Goal: Navigation & Orientation: Find specific page/section

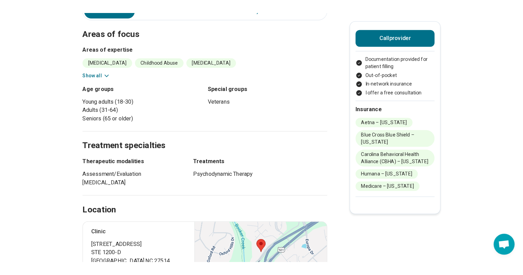
scroll to position [292, 0]
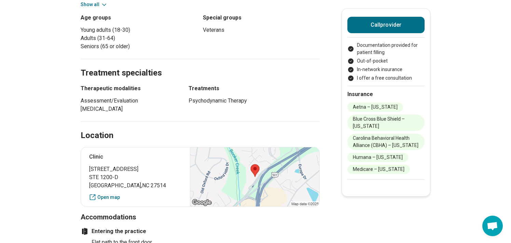
click at [259, 147] on div at bounding box center [254, 176] width 129 height 59
click at [256, 147] on div at bounding box center [254, 176] width 129 height 59
click at [129, 181] on span "[GEOGRAPHIC_DATA]" at bounding box center [135, 185] width 93 height 8
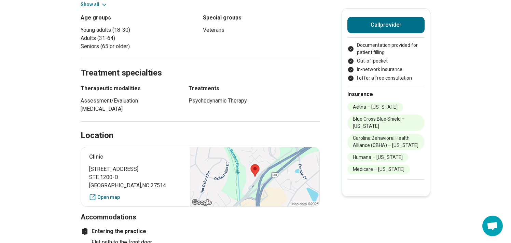
click at [236, 147] on div at bounding box center [254, 176] width 129 height 59
click at [126, 173] on span "STE 1200-D" at bounding box center [135, 177] width 93 height 8
click at [141, 173] on span "STE 1200-D" at bounding box center [135, 177] width 93 height 8
click at [96, 194] on icon at bounding box center [92, 197] width 7 height 7
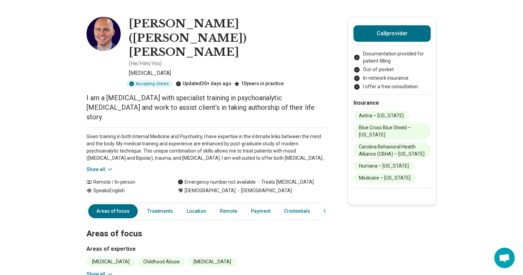
scroll to position [0, 0]
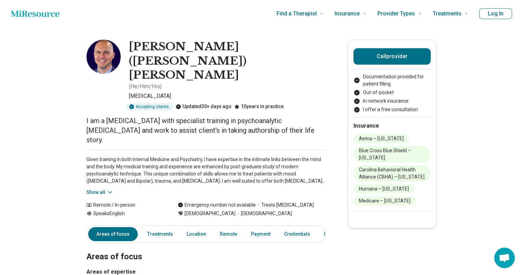
click at [113, 189] on icon at bounding box center [110, 192] width 7 height 7
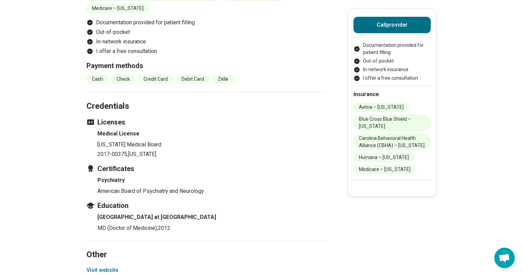
scroll to position [743, 0]
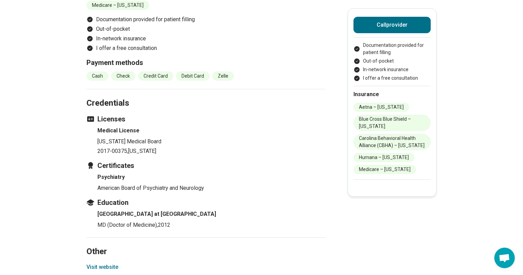
click at [98, 243] on button "Visit website" at bounding box center [102, 267] width 32 height 8
